Goal: Task Accomplishment & Management: Use online tool/utility

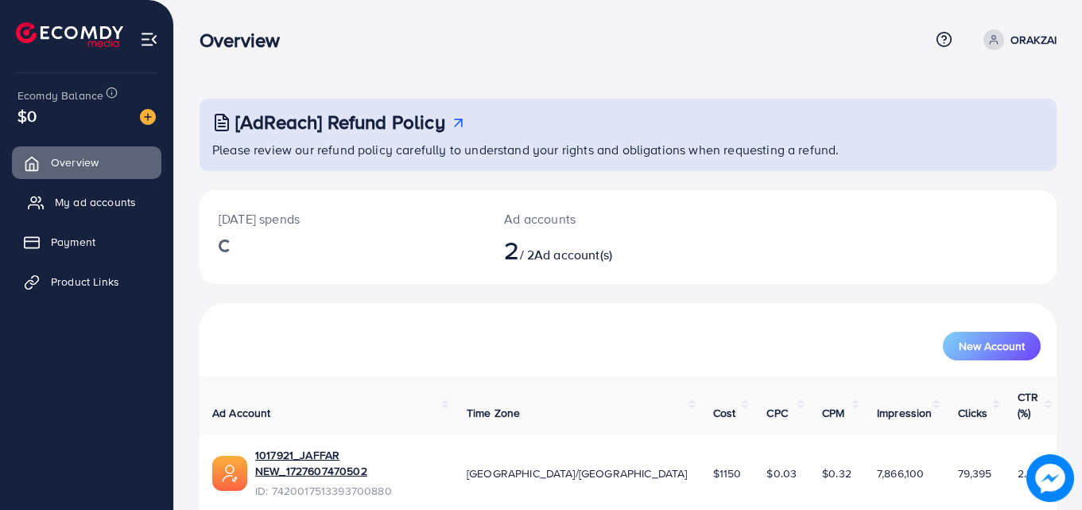
click at [96, 202] on span "My ad accounts" at bounding box center [95, 202] width 81 height 16
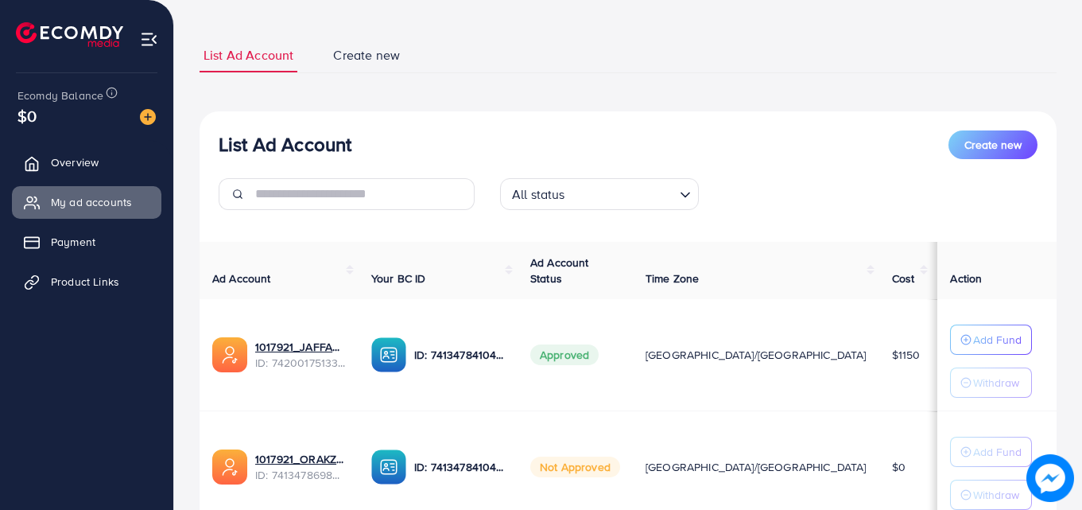
scroll to position [159, 0]
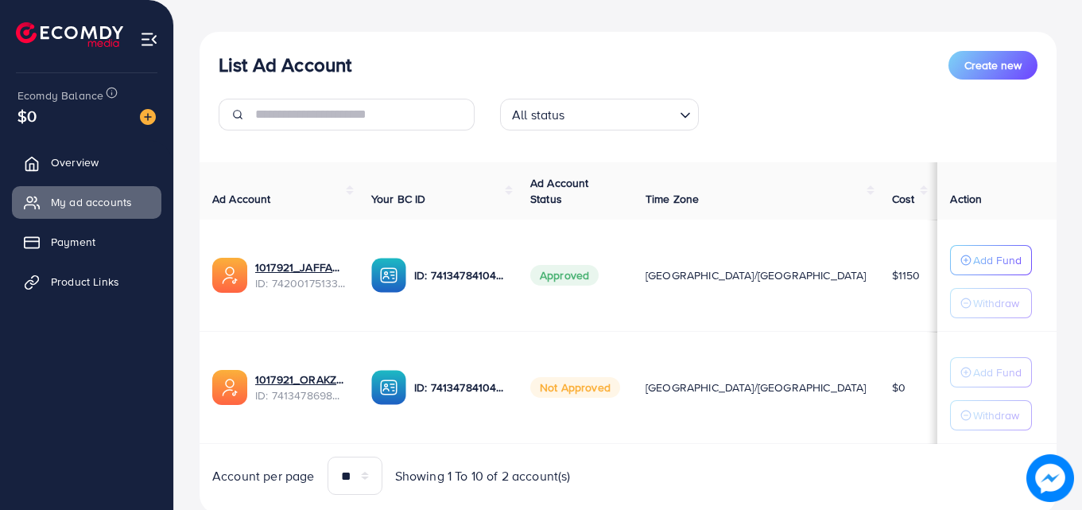
drag, startPoint x: 824, startPoint y: 353, endPoint x: 792, endPoint y: 359, distance: 32.4
click at [793, 359] on tbody "1017921_JAFFAR NEW_1727607470502 ID: 7420017513393700880 ID: 741347841040582246…" at bounding box center [660, 331] width 920 height 224
click at [880, 285] on td "$1150" at bounding box center [907, 275] width 54 height 112
drag, startPoint x: 814, startPoint y: 274, endPoint x: 793, endPoint y: 275, distance: 20.7
click at [880, 275] on td "$1150" at bounding box center [907, 275] width 54 height 112
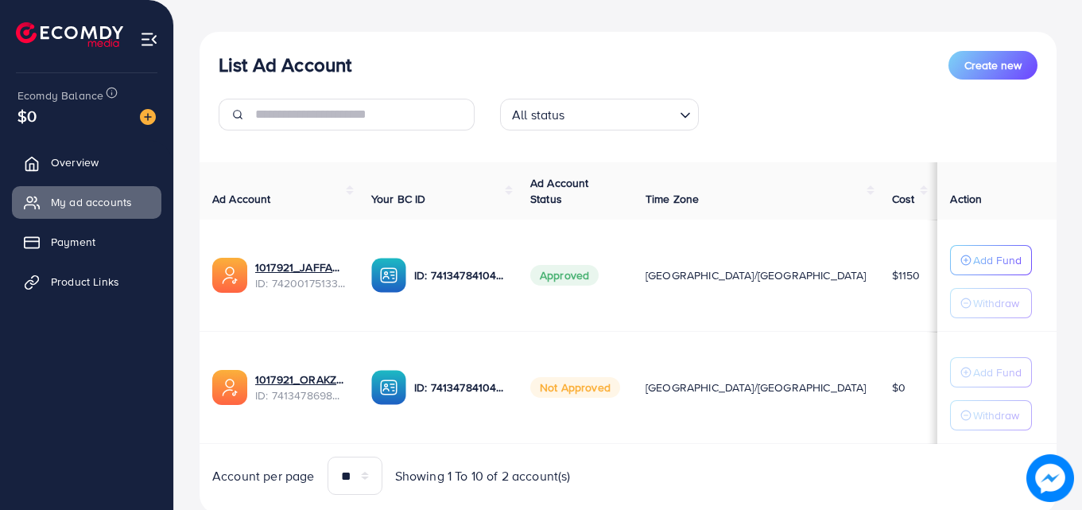
click at [880, 275] on td "$1150" at bounding box center [907, 275] width 54 height 112
drag, startPoint x: 821, startPoint y: 274, endPoint x: 793, endPoint y: 277, distance: 28.0
click at [880, 277] on td "$1150" at bounding box center [907, 275] width 54 height 112
click at [880, 305] on td "$1150" at bounding box center [907, 275] width 54 height 112
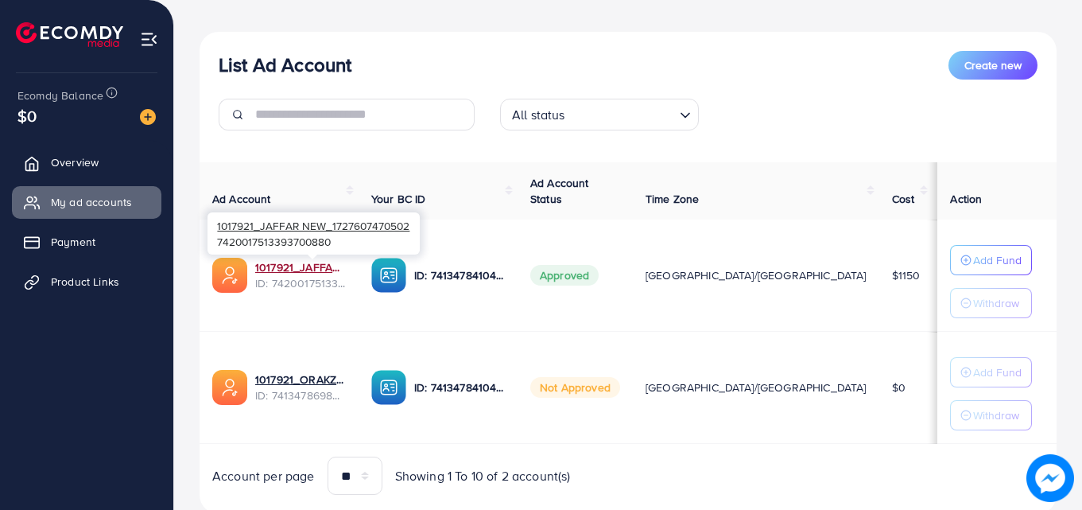
drag, startPoint x: 278, startPoint y: 264, endPoint x: 305, endPoint y: 243, distance: 34.0
click at [278, 264] on link "1017921_JAFFAR NEW_1727607470502" at bounding box center [300, 267] width 91 height 16
click at [313, 262] on link "1017921_JAFFAR NEW_1727607470502" at bounding box center [300, 267] width 91 height 16
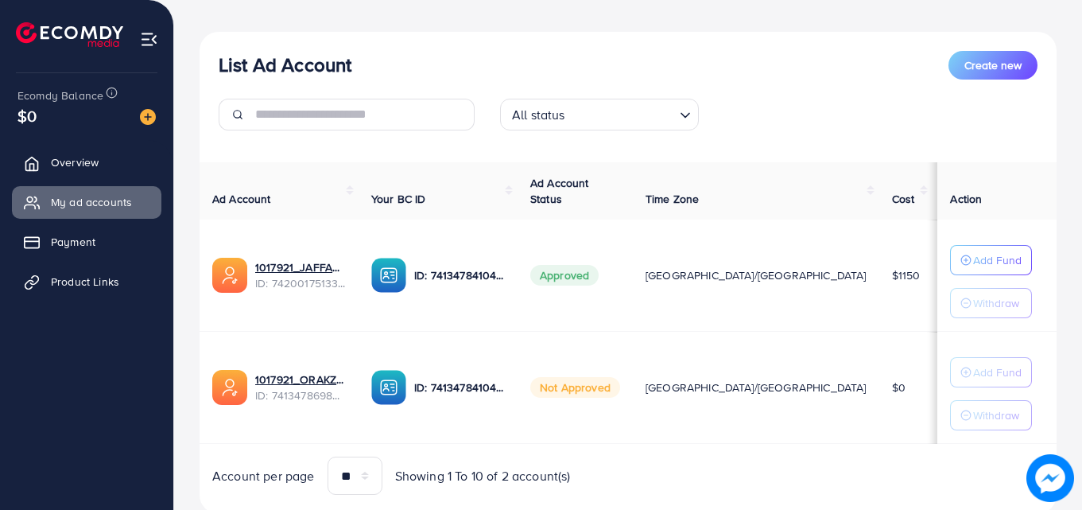
drag, startPoint x: 829, startPoint y: 274, endPoint x: 799, endPoint y: 284, distance: 31.7
click at [880, 284] on td "$1150" at bounding box center [907, 275] width 54 height 112
click at [880, 252] on td "$1150" at bounding box center [907, 275] width 54 height 112
drag, startPoint x: 825, startPoint y: 274, endPoint x: 802, endPoint y: 282, distance: 24.1
click at [880, 282] on td "$1150" at bounding box center [907, 275] width 54 height 112
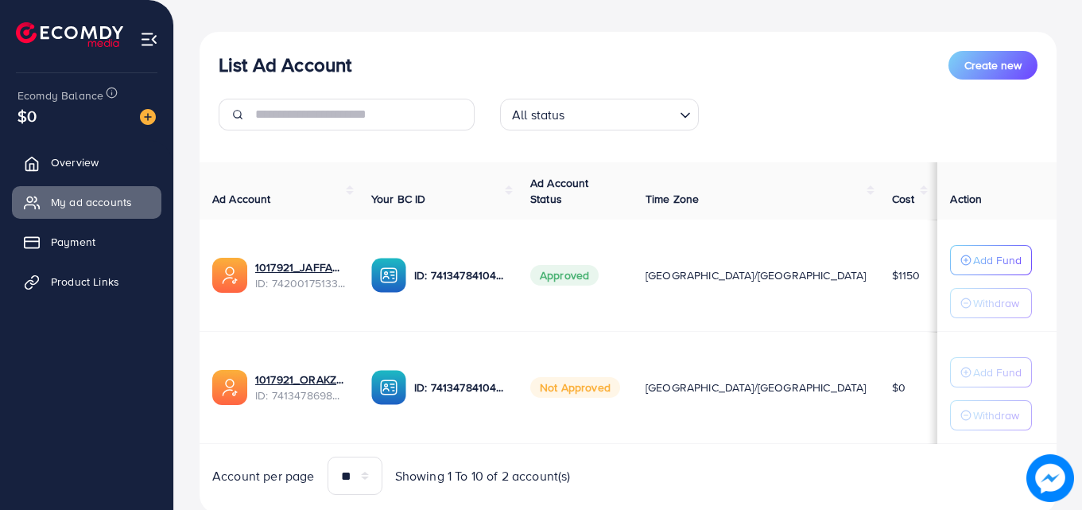
click at [880, 248] on td "$1150" at bounding box center [907, 275] width 54 height 112
click at [81, 247] on span "Payment" at bounding box center [77, 242] width 45 height 16
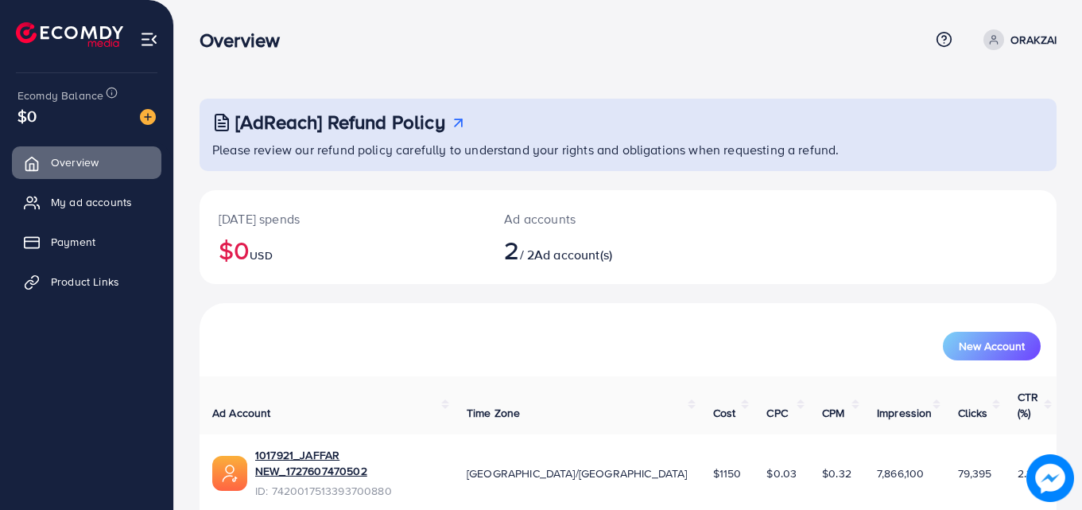
click at [1019, 37] on p "ORAKZAI" at bounding box center [1034, 39] width 46 height 19
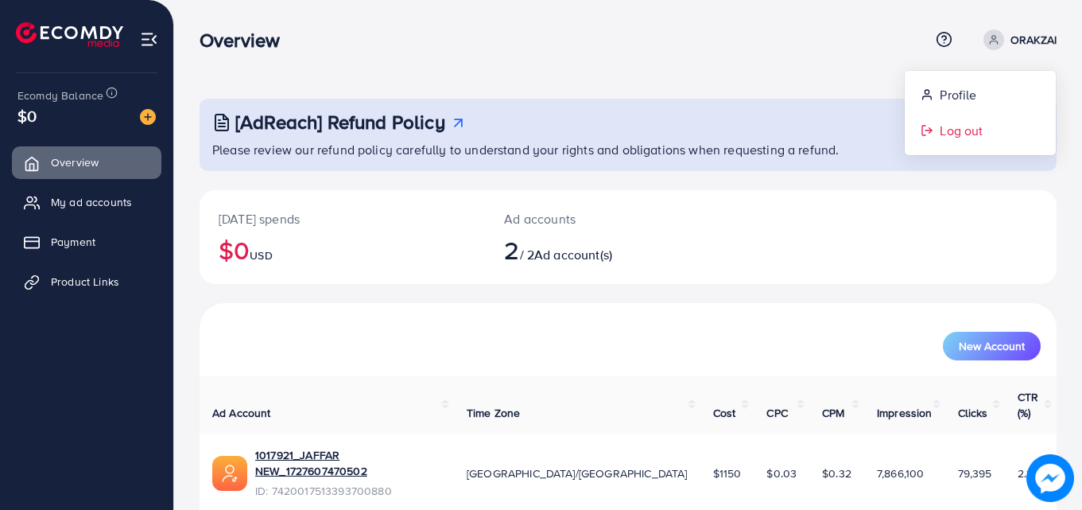
click at [949, 139] on span "Log out" at bounding box center [961, 130] width 43 height 19
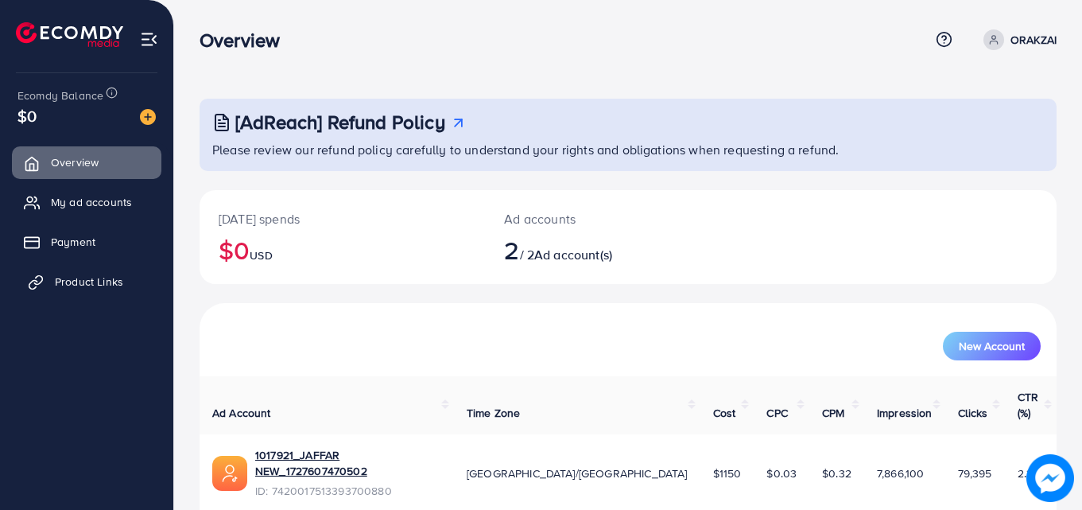
click at [76, 280] on span "Product Links" at bounding box center [89, 282] width 68 height 16
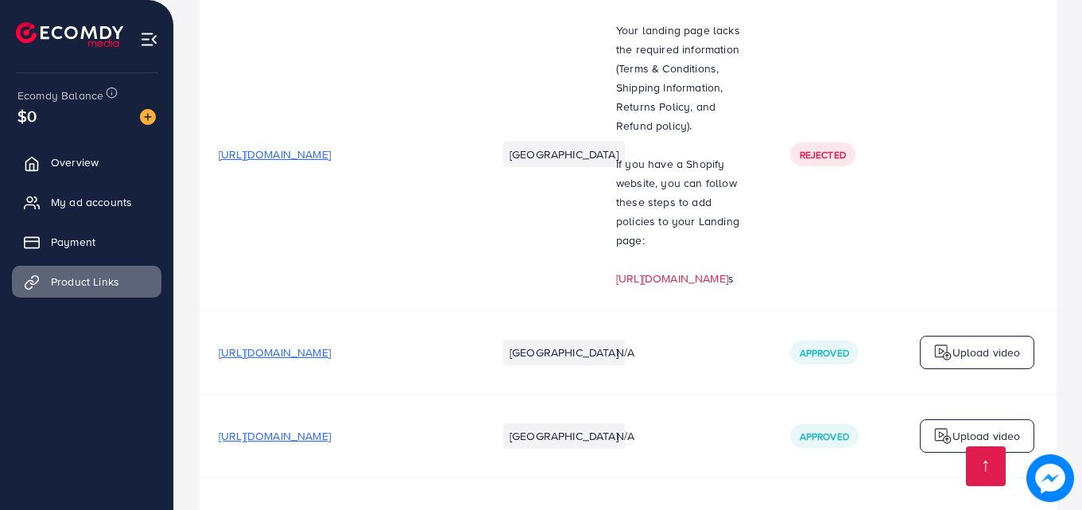
scroll to position [2624, 0]
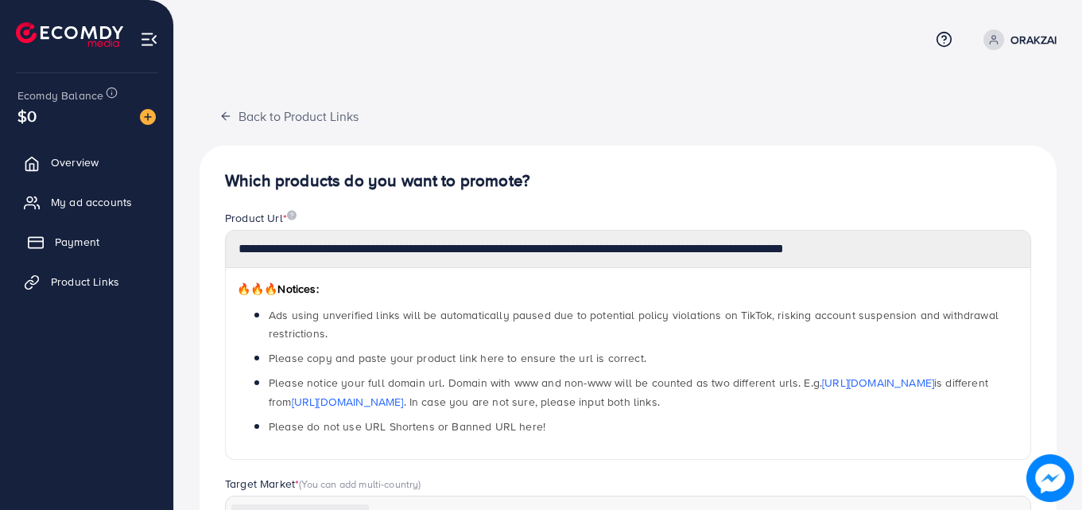
click at [73, 248] on span "Payment" at bounding box center [77, 242] width 45 height 16
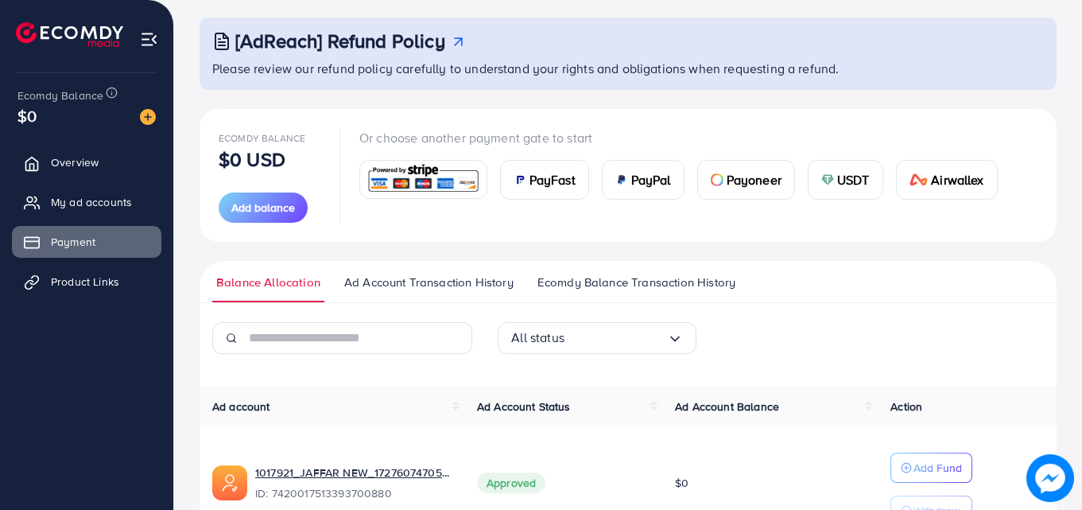
scroll to position [259, 0]
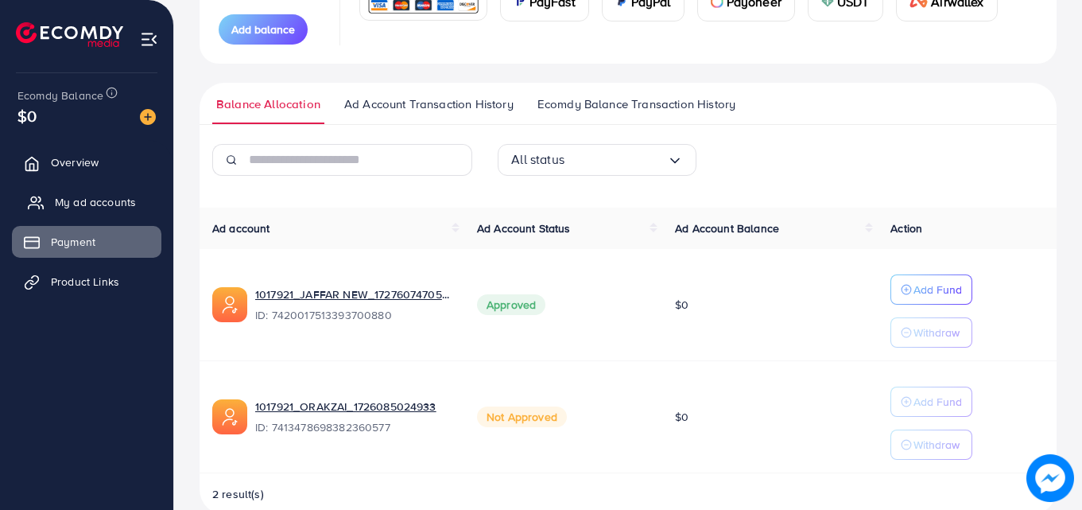
click at [88, 207] on span "My ad accounts" at bounding box center [95, 202] width 81 height 16
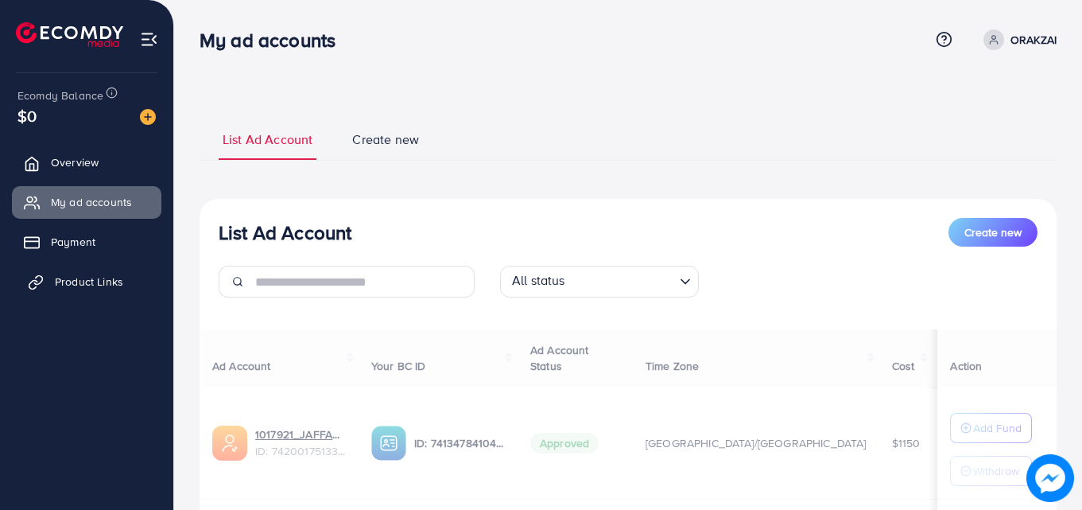
click at [81, 278] on span "Product Links" at bounding box center [89, 282] width 68 height 16
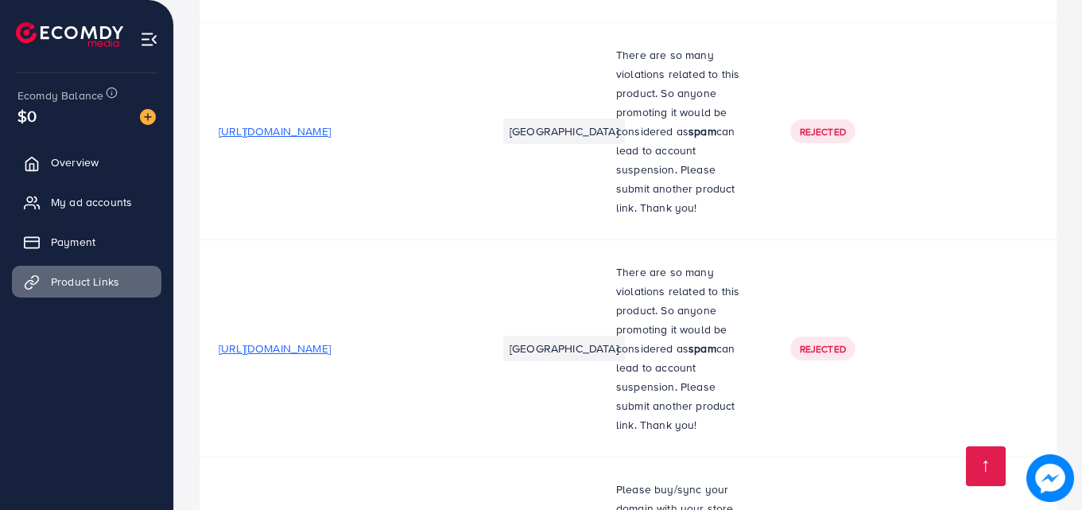
scroll to position [7148, 0]
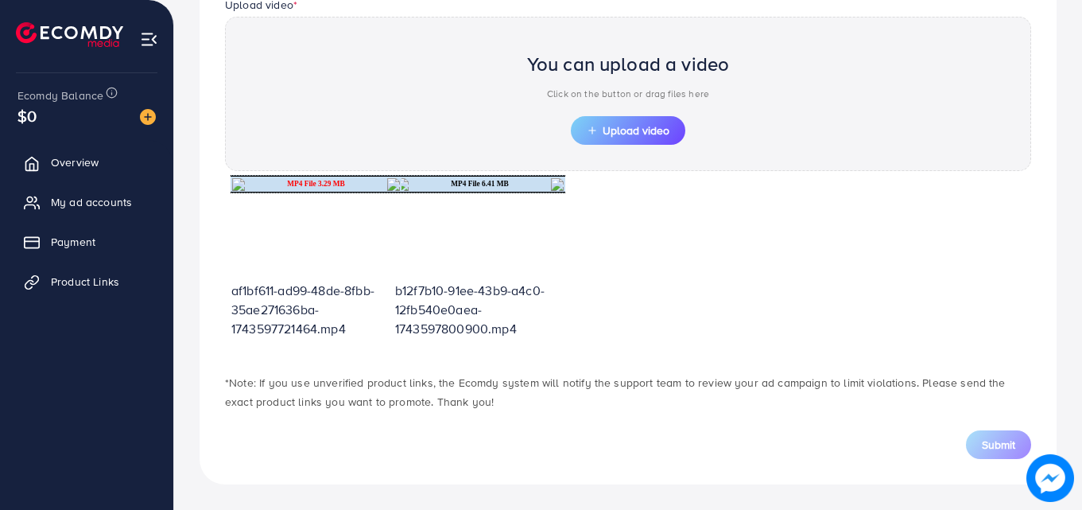
click at [305, 182] on td "MP4 File 3.29 MB" at bounding box center [316, 184] width 139 height 15
click at [473, 184] on td "MP4 File 6.41 MB" at bounding box center [479, 184] width 139 height 15
